Goal: Information Seeking & Learning: Learn about a topic

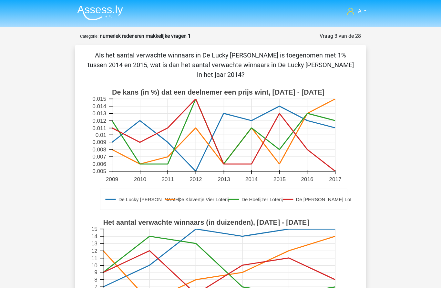
scroll to position [1, 0]
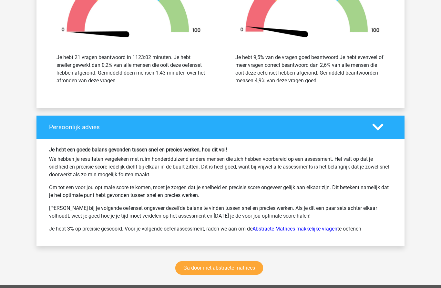
scroll to position [943, 0]
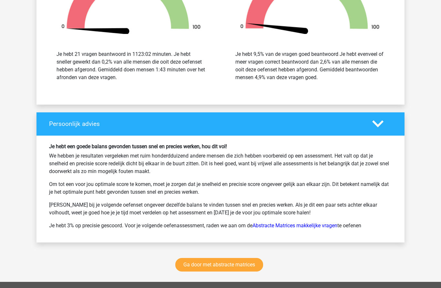
click at [220, 270] on link "Ga door met abstracte matrices" at bounding box center [219, 265] width 88 height 14
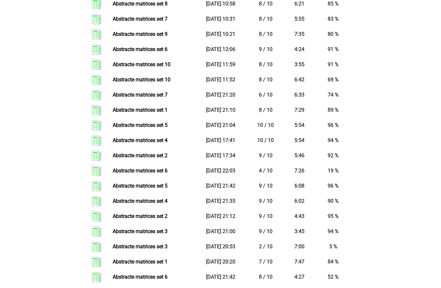
scroll to position [703, 0]
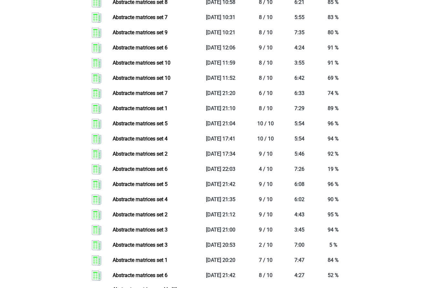
click at [168, 153] on link "Abstracte matrices set 2" at bounding box center [140, 154] width 55 height 6
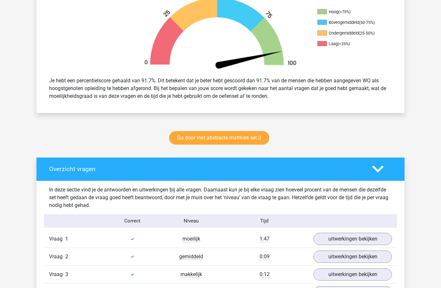
scroll to position [229, 0]
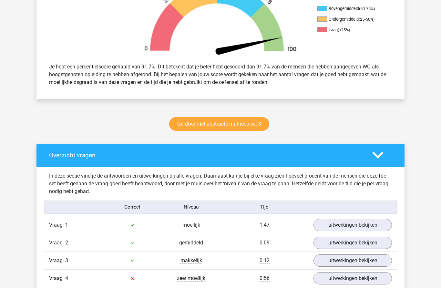
click at [252, 124] on link "Ga door met abstracte matrices set 3" at bounding box center [219, 124] width 100 height 14
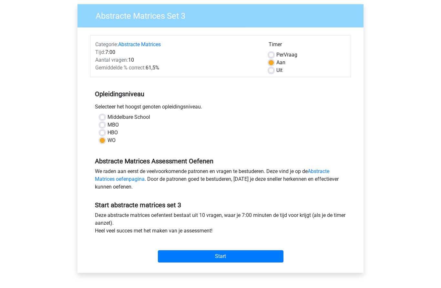
scroll to position [50, 0]
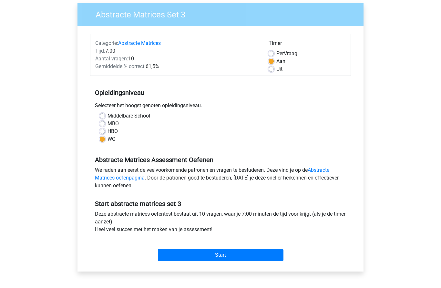
click at [210, 255] on input "Start" at bounding box center [221, 255] width 126 height 12
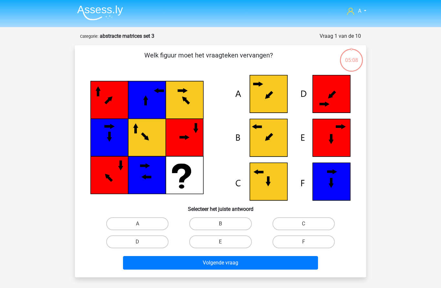
click at [227, 223] on label "B" at bounding box center [220, 223] width 62 height 13
click at [225, 224] on input "B" at bounding box center [223, 226] width 4 height 4
radio input "true"
click at [229, 264] on button "Volgende vraag" at bounding box center [220, 263] width 195 height 14
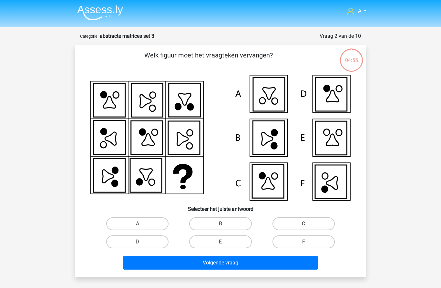
click at [303, 245] on label "F" at bounding box center [303, 241] width 62 height 13
click at [303, 245] on input "F" at bounding box center [305, 244] width 4 height 4
radio input "true"
click at [268, 269] on button "Volgende vraag" at bounding box center [220, 263] width 195 height 14
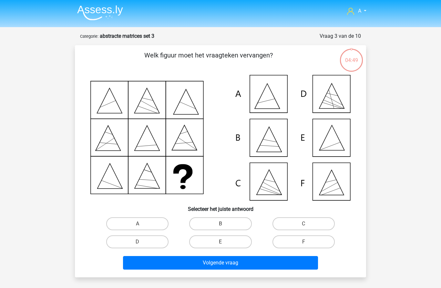
click at [226, 244] on label "E" at bounding box center [220, 241] width 62 height 13
click at [225, 244] on input "E" at bounding box center [223, 244] width 4 height 4
radio input "true"
click at [243, 268] on button "Volgende vraag" at bounding box center [220, 263] width 195 height 14
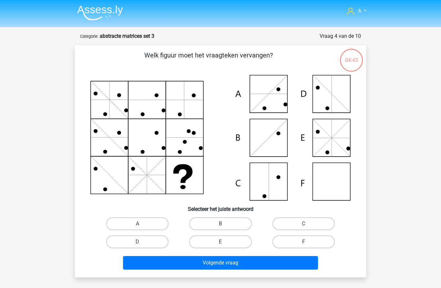
click at [306, 245] on input "F" at bounding box center [305, 244] width 4 height 4
radio input "true"
click at [273, 266] on button "Volgende vraag" at bounding box center [220, 263] width 195 height 14
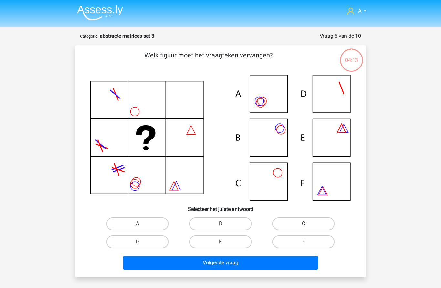
click at [231, 223] on label "B" at bounding box center [220, 223] width 62 height 13
click at [225, 224] on input "B" at bounding box center [223, 226] width 4 height 4
radio input "true"
click at [245, 265] on button "Volgende vraag" at bounding box center [220, 263] width 195 height 14
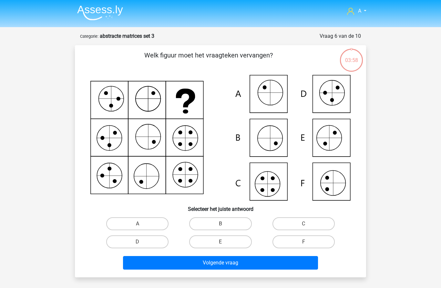
click at [307, 226] on input "C" at bounding box center [305, 226] width 4 height 4
radio input "true"
click at [260, 268] on button "Volgende vraag" at bounding box center [220, 263] width 195 height 14
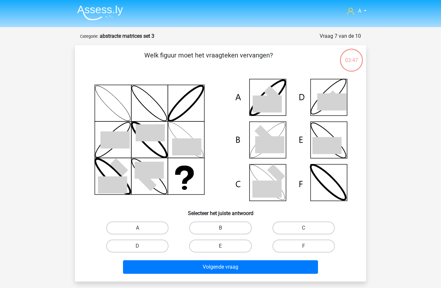
click at [225, 226] on label "B" at bounding box center [220, 227] width 62 height 13
click at [225, 228] on input "B" at bounding box center [223, 230] width 4 height 4
radio input "true"
click at [237, 268] on button "Volgende vraag" at bounding box center [220, 267] width 195 height 14
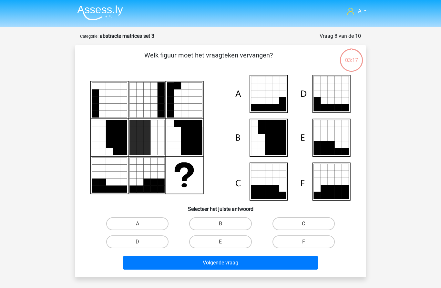
click at [307, 220] on label "C" at bounding box center [303, 223] width 62 height 13
click at [307, 224] on input "C" at bounding box center [305, 226] width 4 height 4
radio input "true"
click at [261, 261] on button "Volgende vraag" at bounding box center [220, 263] width 195 height 14
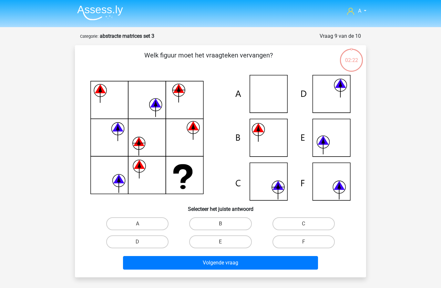
click at [299, 221] on label "C" at bounding box center [303, 223] width 62 height 13
click at [303, 224] on input "C" at bounding box center [305, 226] width 4 height 4
radio input "true"
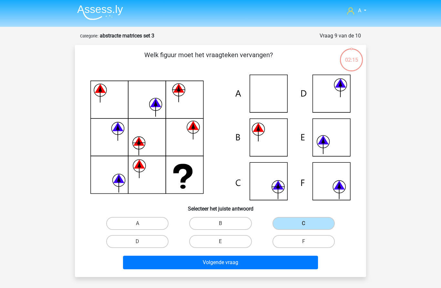
click at [227, 256] on button "Volgende vraag" at bounding box center [220, 263] width 195 height 14
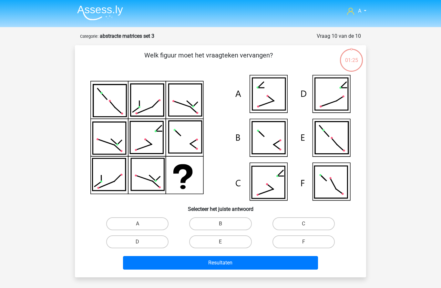
click at [151, 222] on label "A" at bounding box center [137, 223] width 62 height 13
click at [142, 224] on input "A" at bounding box center [140, 226] width 4 height 4
radio input "true"
click at [190, 264] on button "Resultaten" at bounding box center [220, 263] width 195 height 14
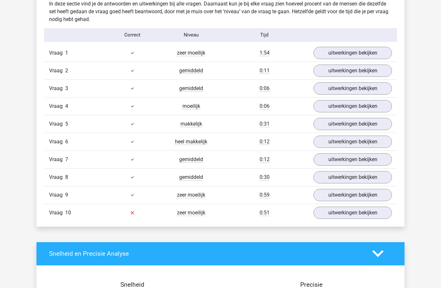
scroll to position [403, 0]
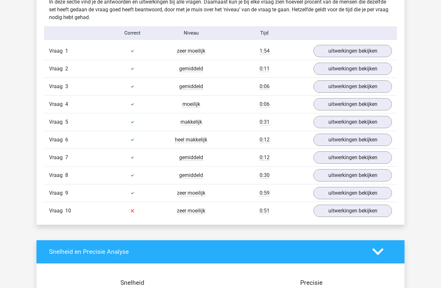
click at [346, 211] on link "uitwerkingen bekijken" at bounding box center [352, 211] width 78 height 12
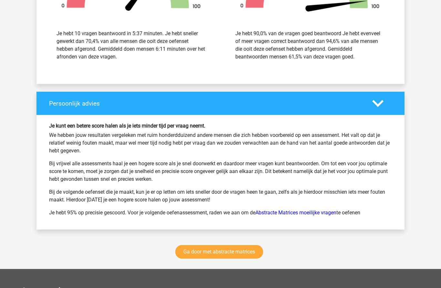
scroll to position [1081, 0]
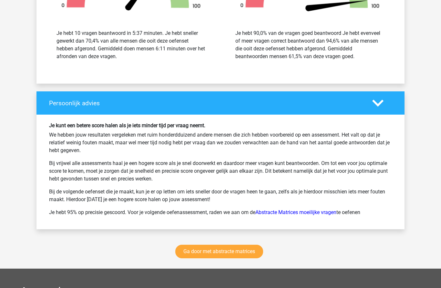
click at [231, 256] on link "Ga door met abstracte matrices" at bounding box center [219, 252] width 88 height 14
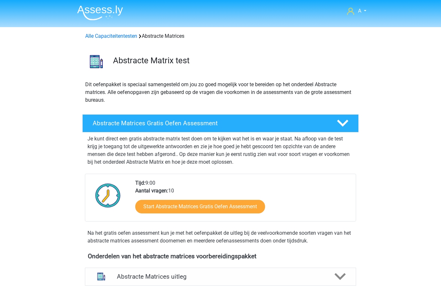
scroll to position [288, 0]
